Goal: Task Accomplishment & Management: Manage account settings

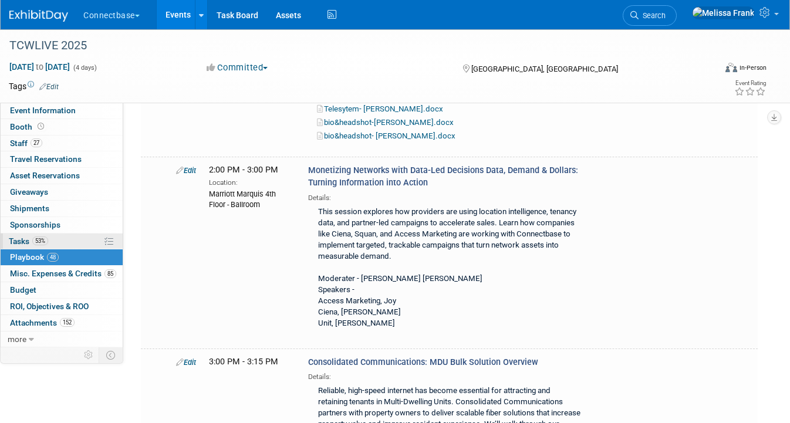
click at [63, 235] on link "53% Tasks 53%" at bounding box center [62, 242] width 122 height 16
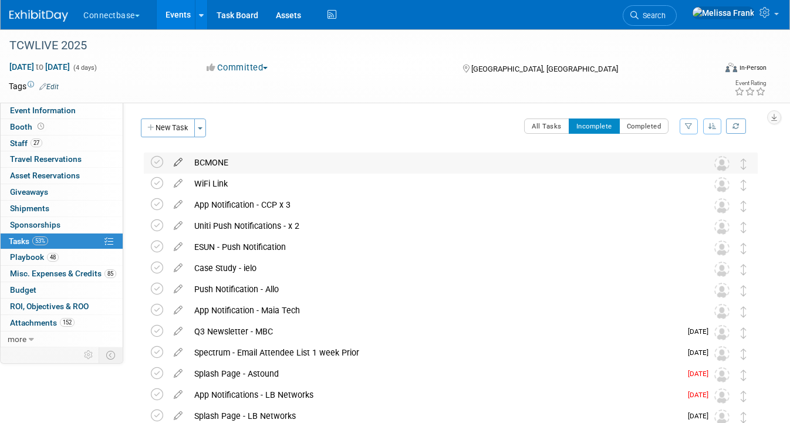
click at [180, 162] on icon at bounding box center [178, 160] width 21 height 15
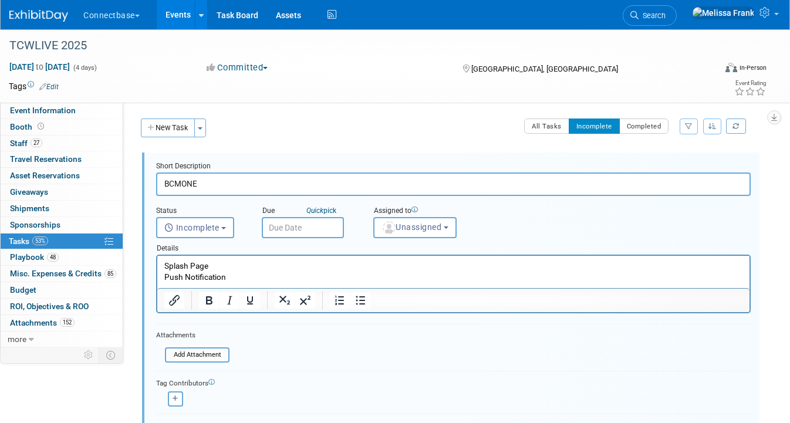
click at [246, 271] on p "Splash Page Push Notification" at bounding box center [453, 272] width 579 height 22
drag, startPoint x: 246, startPoint y: 278, endPoint x: 224, endPoint y: 261, distance: 28.1
click at [223, 261] on p "Splash Page Push Notification" at bounding box center [453, 272] width 579 height 22
click at [227, 268] on p "Splash Page Push Notification" at bounding box center [453, 272] width 579 height 22
click at [234, 271] on p "Splash Page Push Notification" at bounding box center [453, 272] width 579 height 22
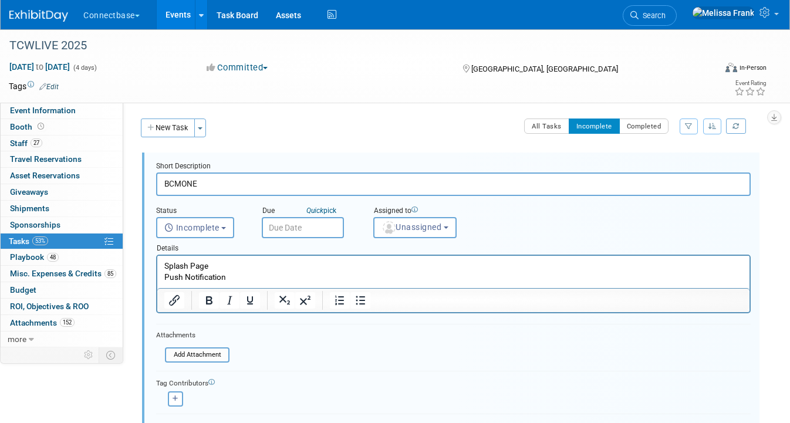
click at [237, 278] on p "Splash Page Push Notification" at bounding box center [453, 272] width 579 height 22
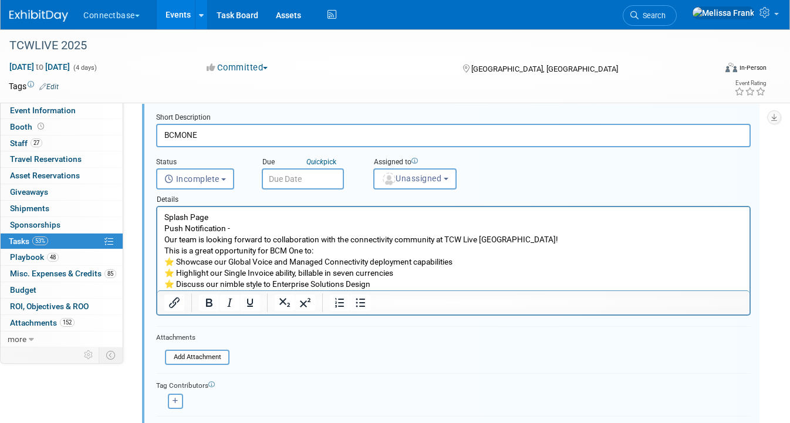
scroll to position [128, 0]
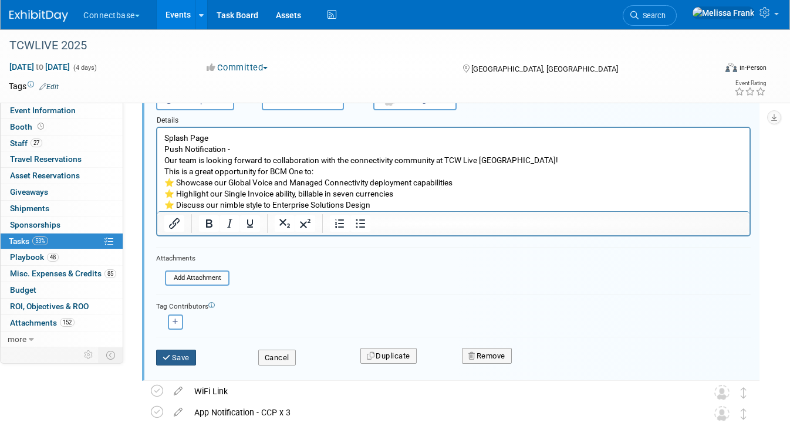
click at [186, 356] on button "Save" at bounding box center [176, 358] width 40 height 16
